Goal: Information Seeking & Learning: Learn about a topic

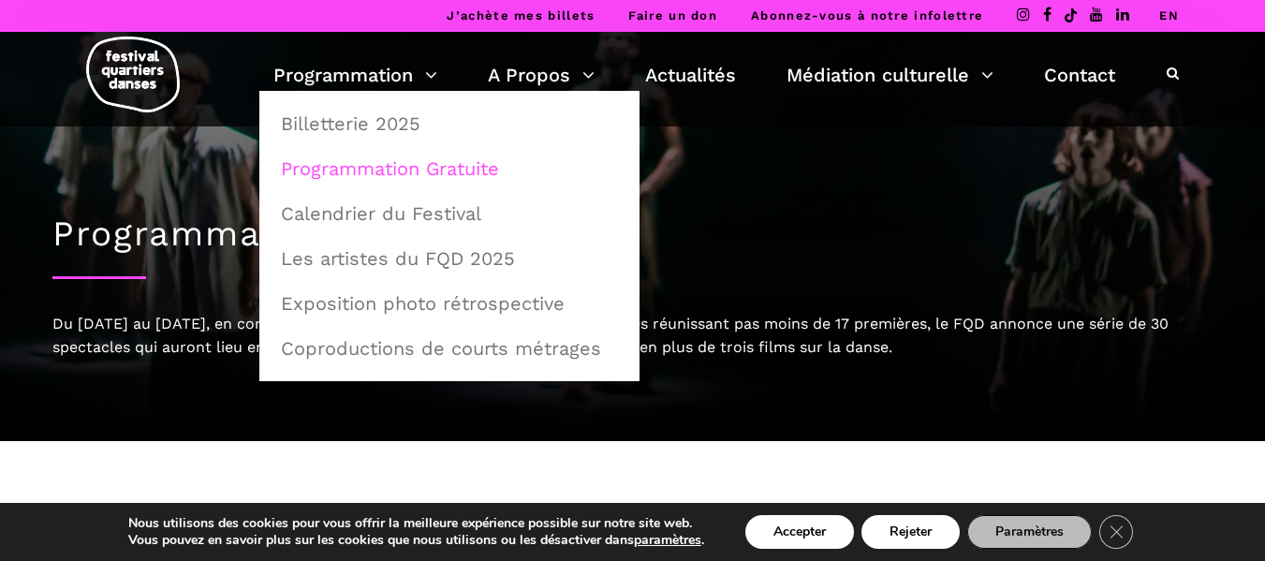
click at [375, 165] on link "Programmation Gratuite" at bounding box center [450, 168] width 360 height 43
click at [435, 215] on link "Calendrier du Festival" at bounding box center [450, 213] width 360 height 43
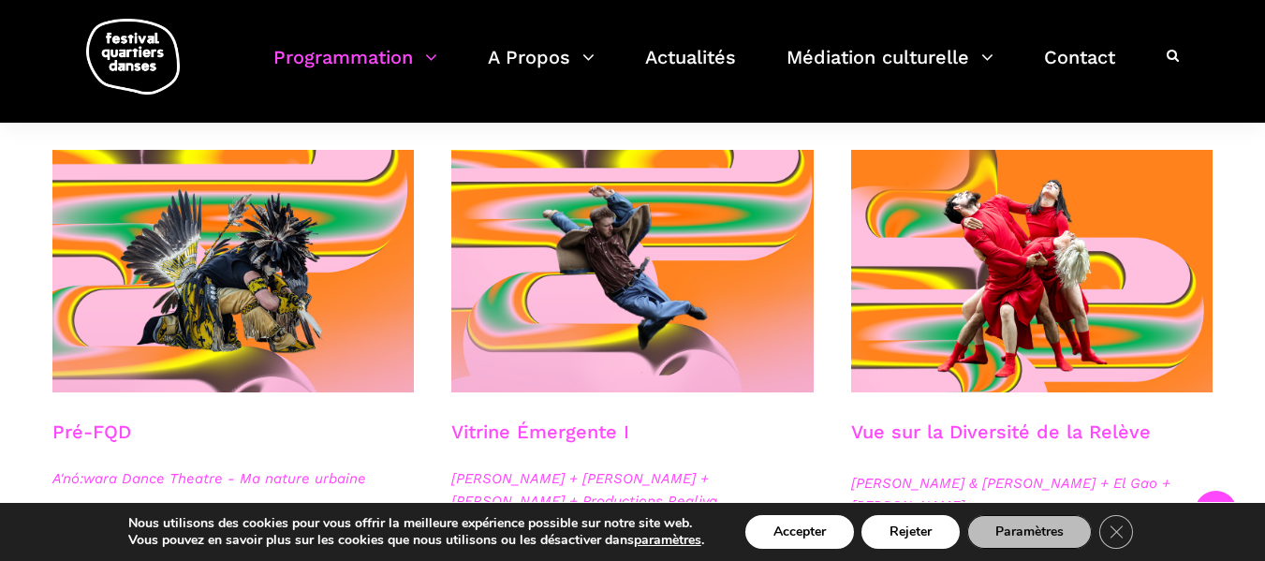
scroll to position [463, 0]
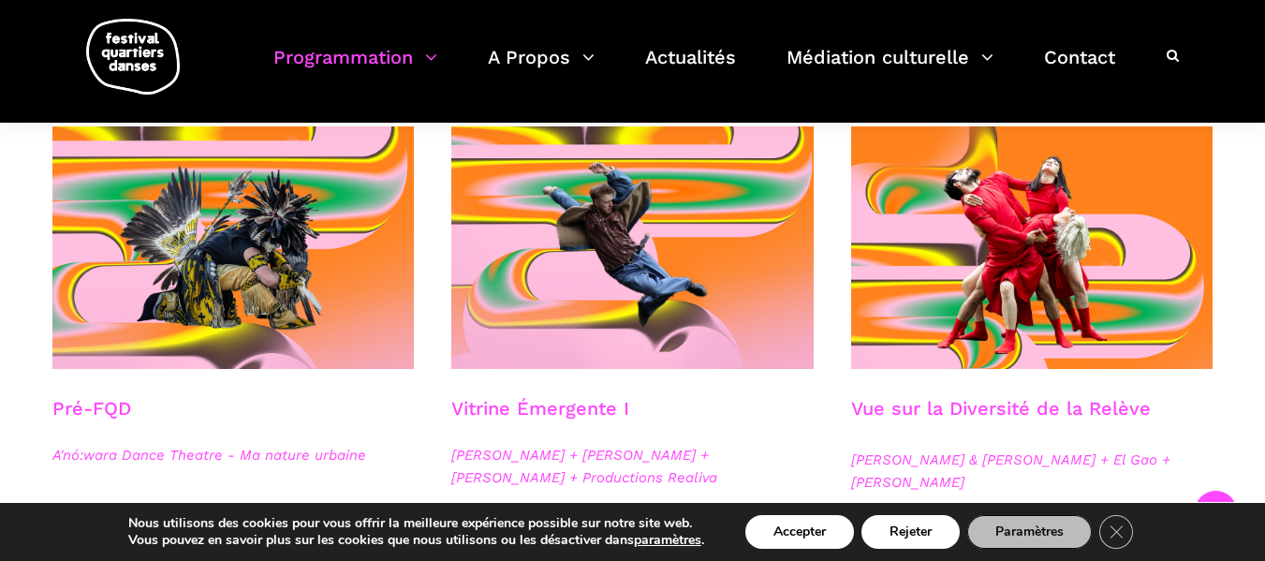
drag, startPoint x: 1271, startPoint y: 36, endPoint x: 1255, endPoint y: 111, distance: 77.7
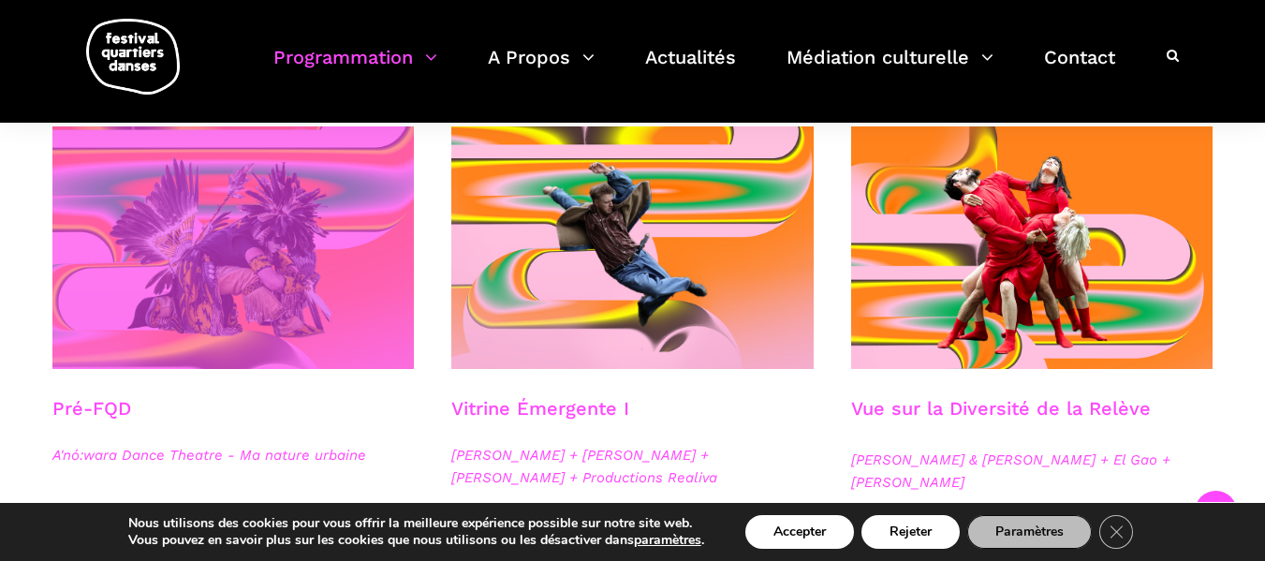
click at [263, 247] on span at bounding box center [233, 247] width 362 height 242
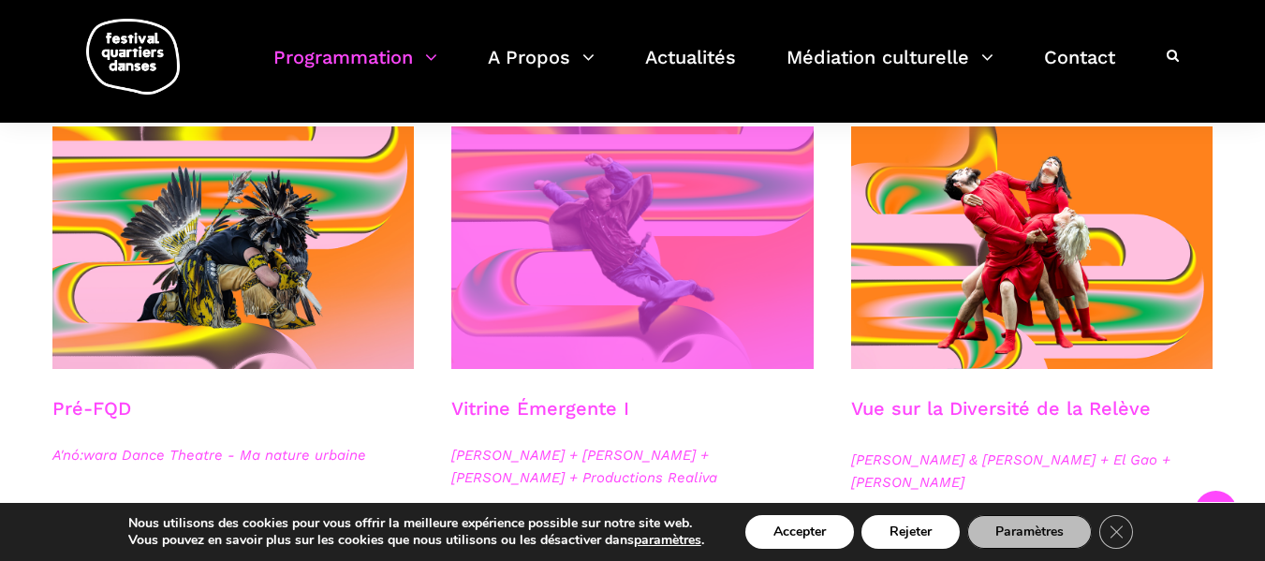
click at [669, 249] on span at bounding box center [632, 247] width 362 height 242
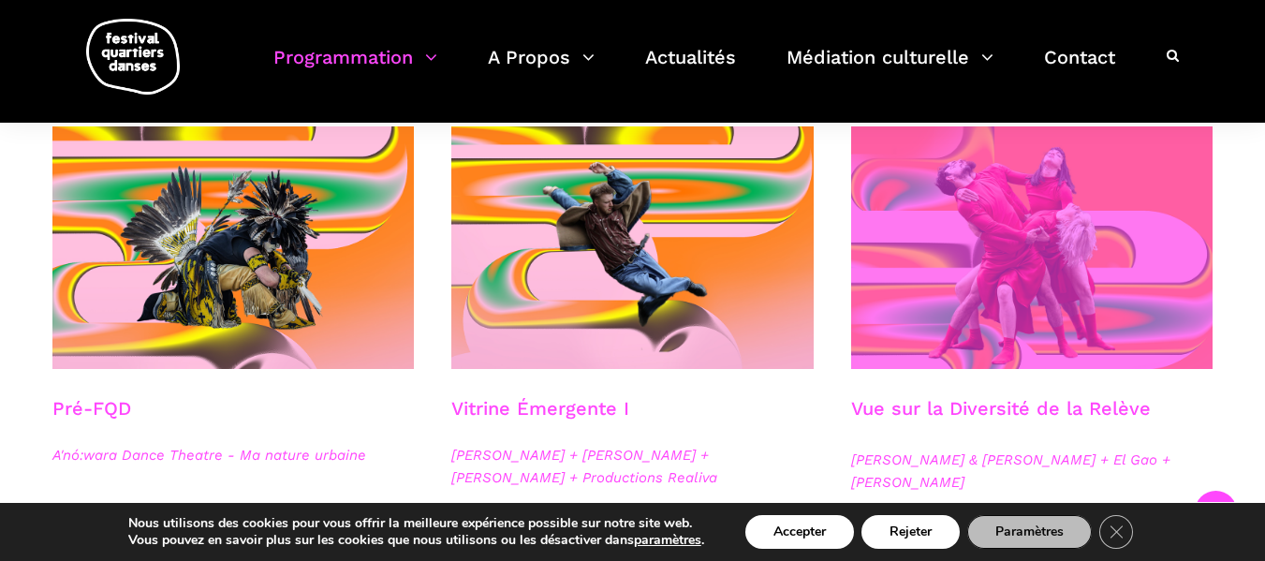
click at [1036, 289] on span at bounding box center [1032, 247] width 362 height 242
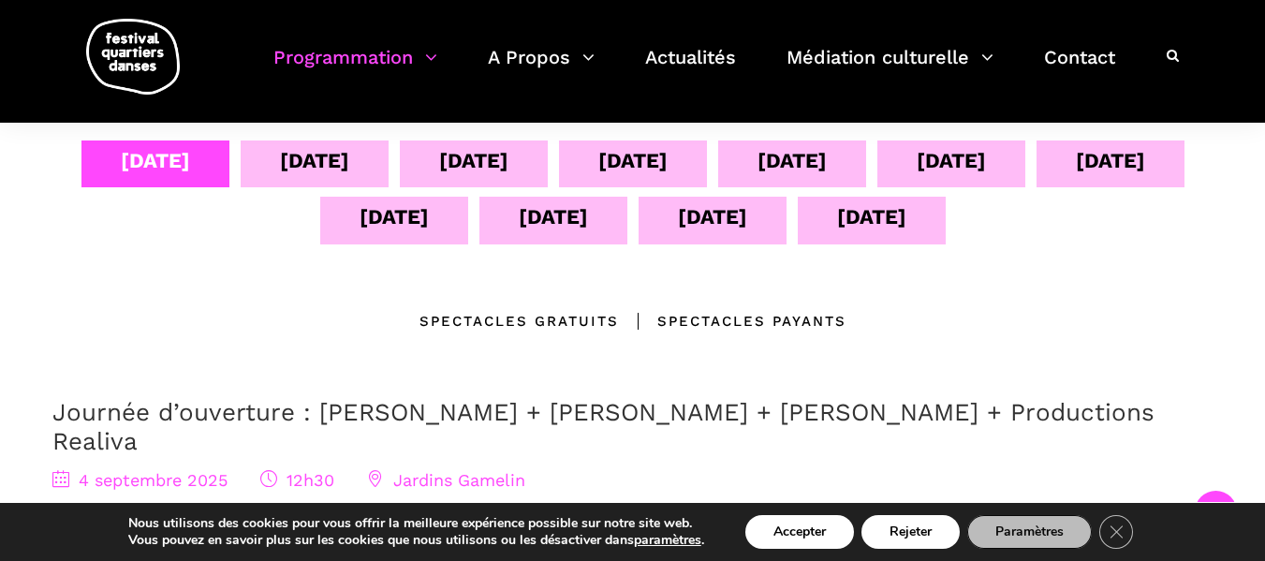
scroll to position [410, 0]
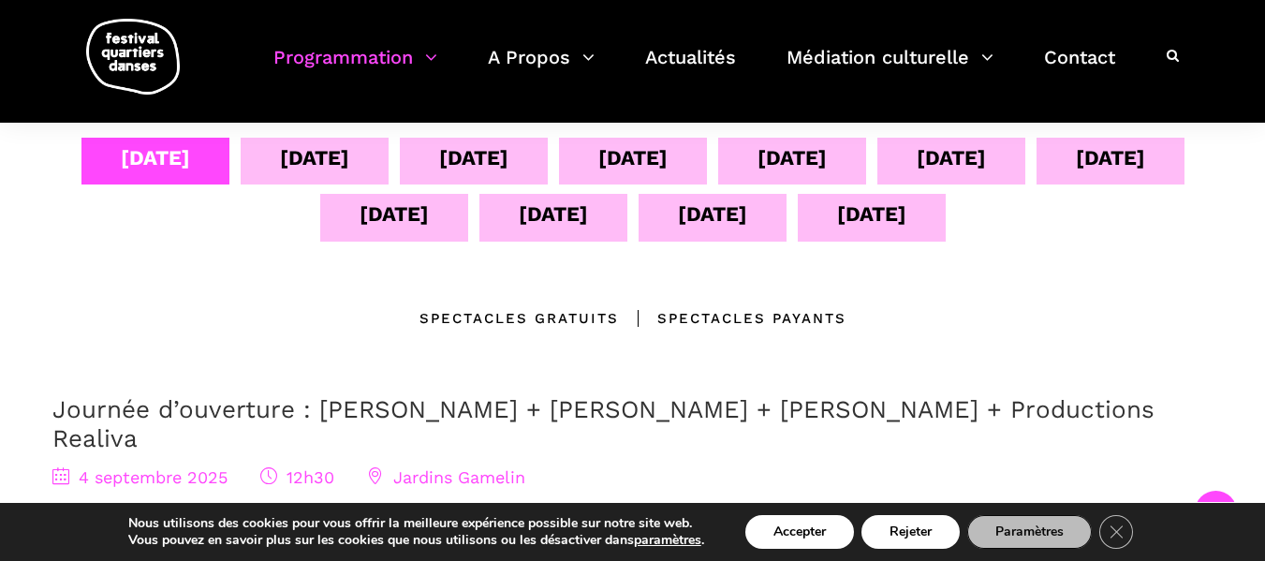
click at [480, 155] on div "06 sept" at bounding box center [473, 157] width 69 height 33
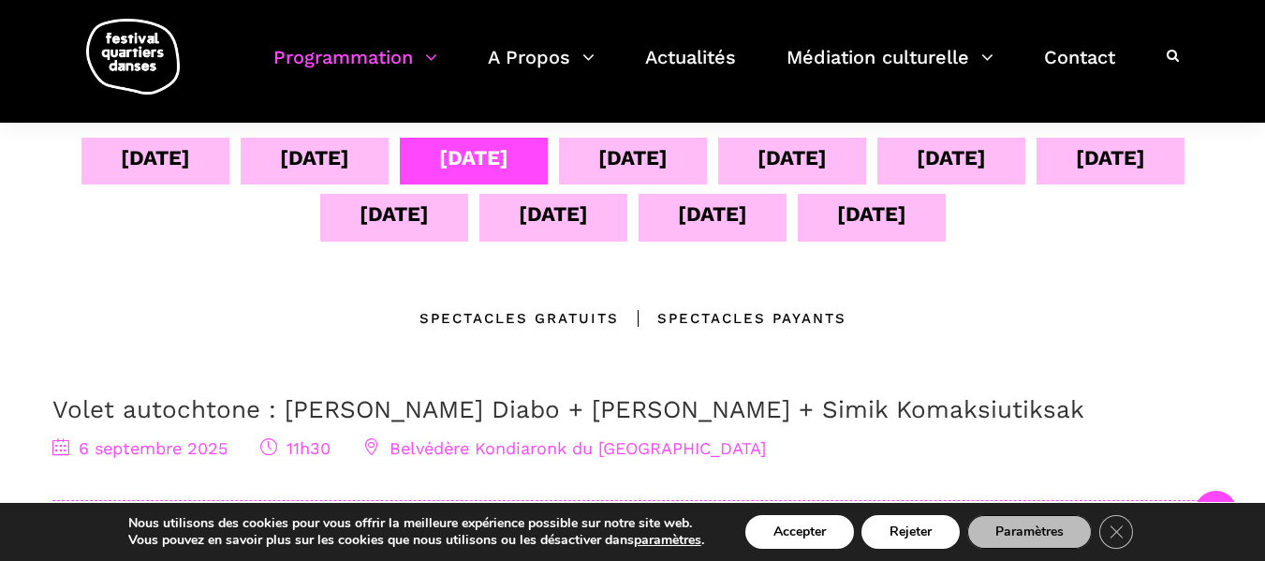
click at [566, 313] on div "Spectacles gratuits" at bounding box center [518, 318] width 199 height 22
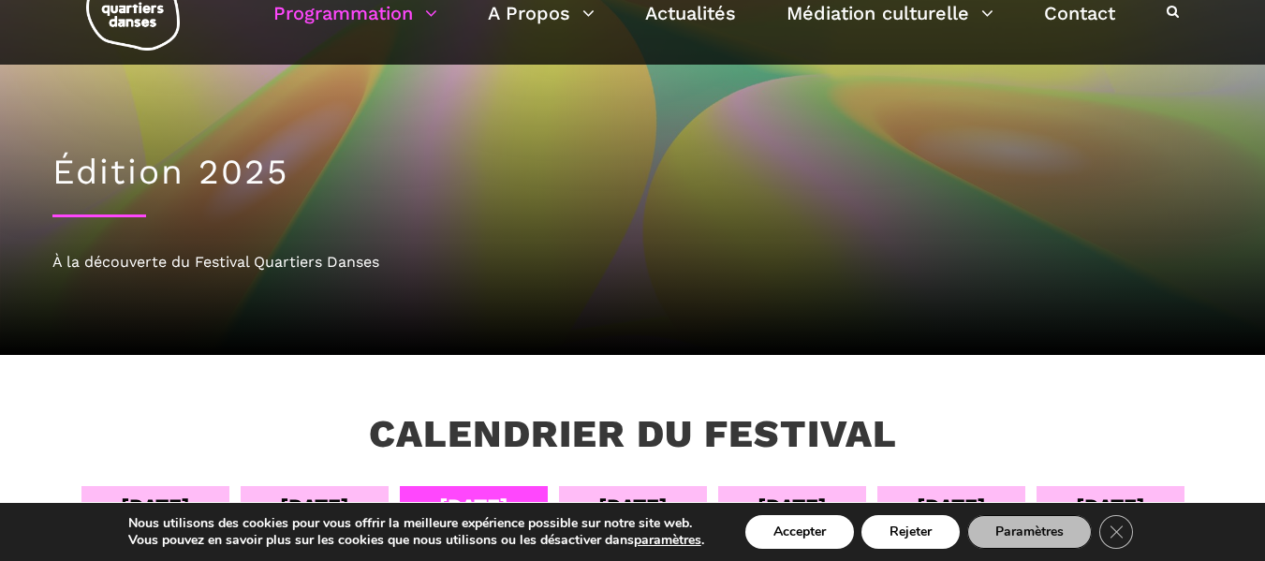
scroll to position [0, 0]
